Goal: Information Seeking & Learning: Check status

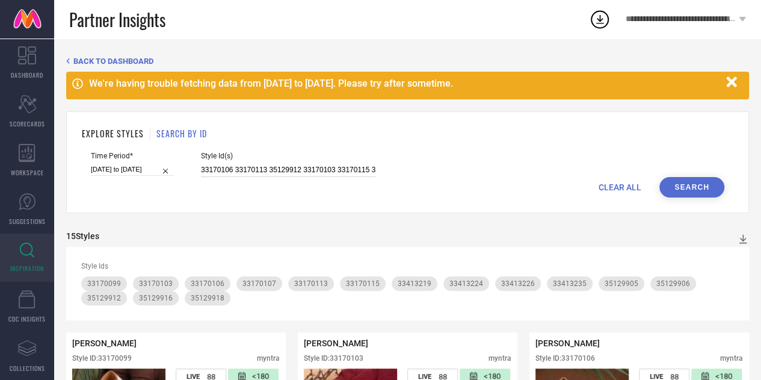
click at [345, 165] on input "33170106 33170113 35129912 33170103 33170115 33170099 33170107 33413226 3341321…" at bounding box center [288, 170] width 174 height 14
paste input "33401433 33031504 32995881 33031507 33401438 33401427"
type input "33401433 33031504 32995881 33031507 33401438 33401427"
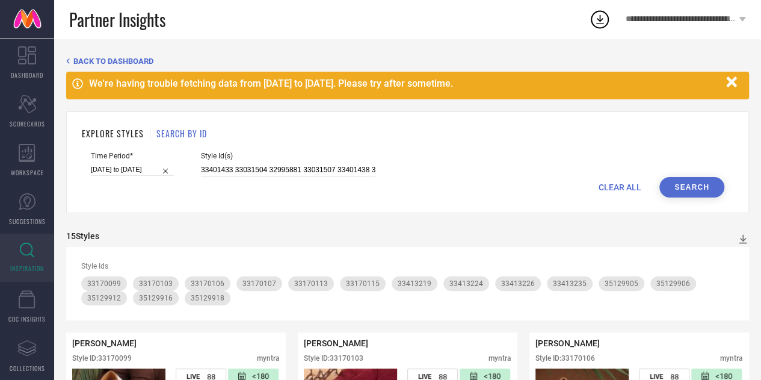
click at [706, 182] on button "Search" at bounding box center [691, 187] width 65 height 20
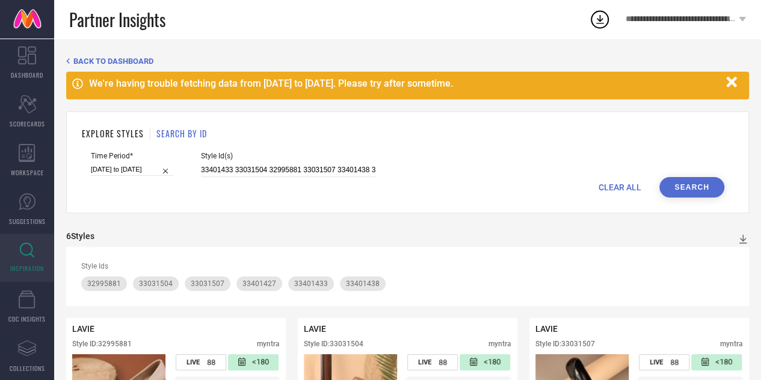
click at [629, 186] on span "CLEAR ALL" at bounding box center [620, 187] width 43 height 10
click at [286, 168] on input at bounding box center [288, 170] width 174 height 14
paste input "33243478 33243476 33243477 33466266 33243455 33466264 33243463 33243479 3324345…"
type input "33243478 33243476 33243477 33466266 33243455 33466264 33243463 33243479 3324345…"
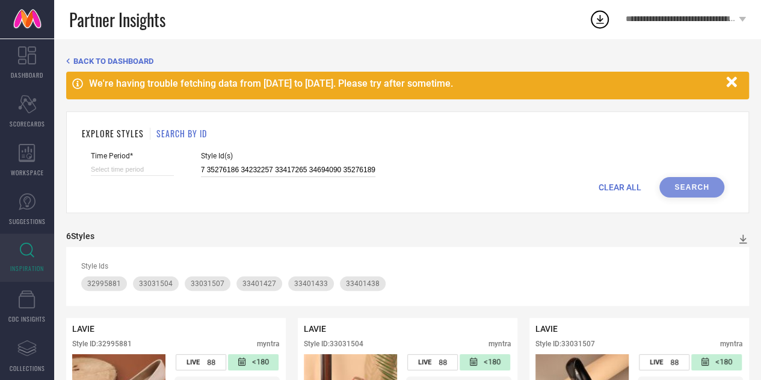
click at [150, 175] on input at bounding box center [132, 169] width 83 height 13
select select "8"
select select "2025"
select select "9"
select select "2025"
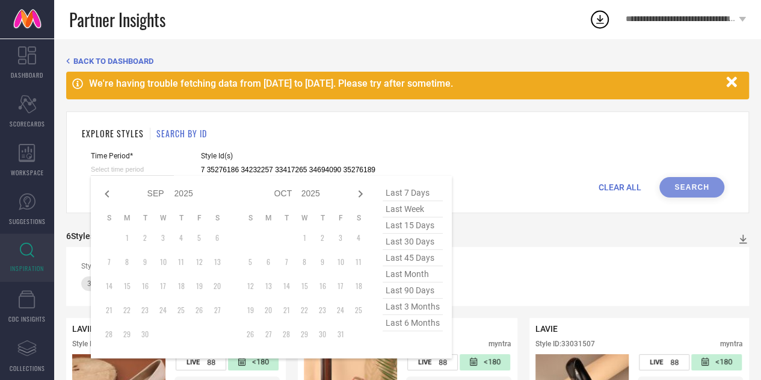
type input "33243478 33243476 33243477 33466266 33243455 33466264 33243463 33243479 3324345…"
click at [415, 293] on span "last 90 days" at bounding box center [413, 290] width 60 height 16
type input "[DATE] to [DATE]"
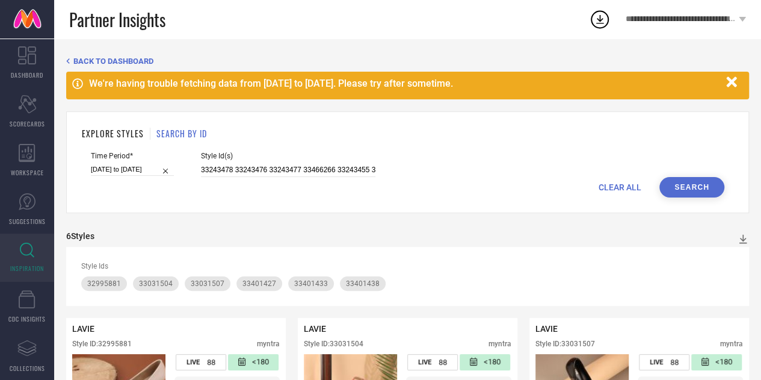
click at [711, 188] on button "Search" at bounding box center [691, 187] width 65 height 20
